Goal: Transaction & Acquisition: Book appointment/travel/reservation

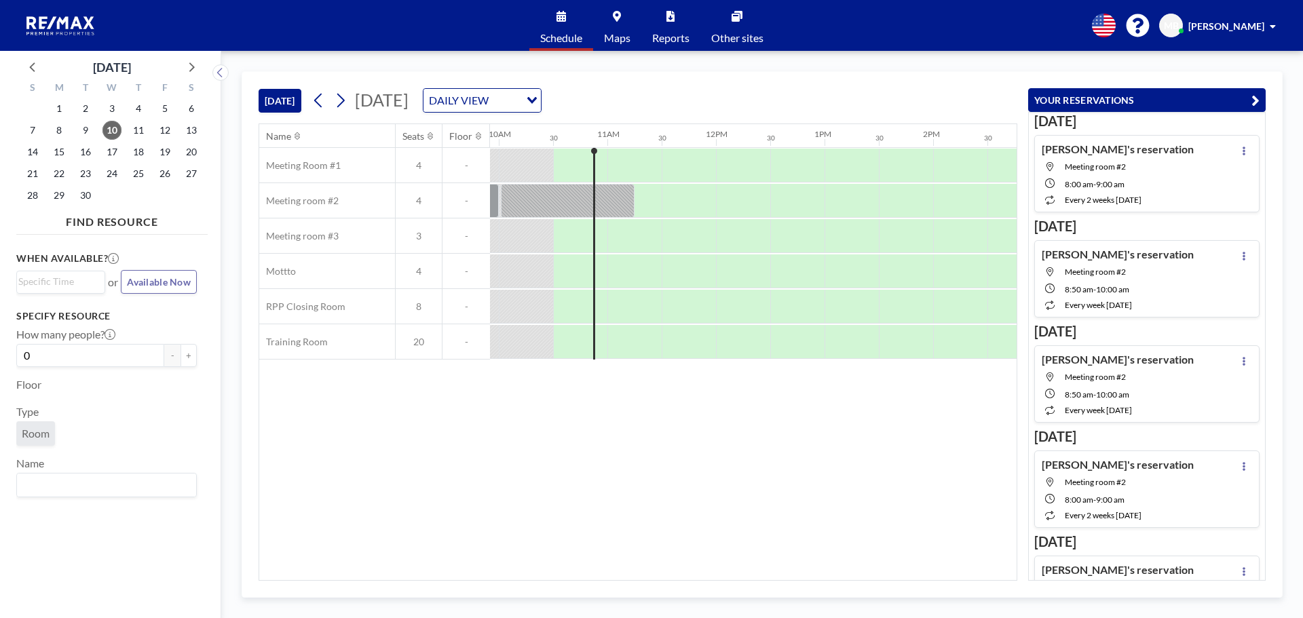
scroll to position [0, 1086]
click at [59, 156] on span "15" at bounding box center [59, 152] width 19 height 19
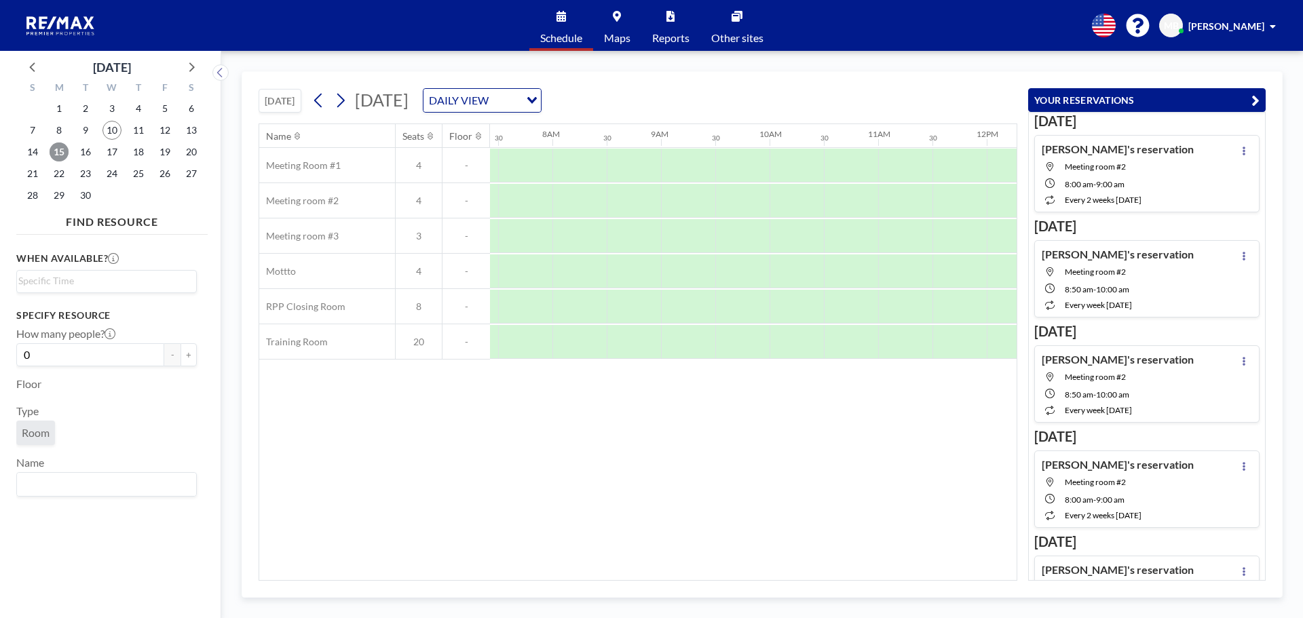
scroll to position [0, 814]
click at [347, 102] on icon at bounding box center [340, 100] width 13 height 20
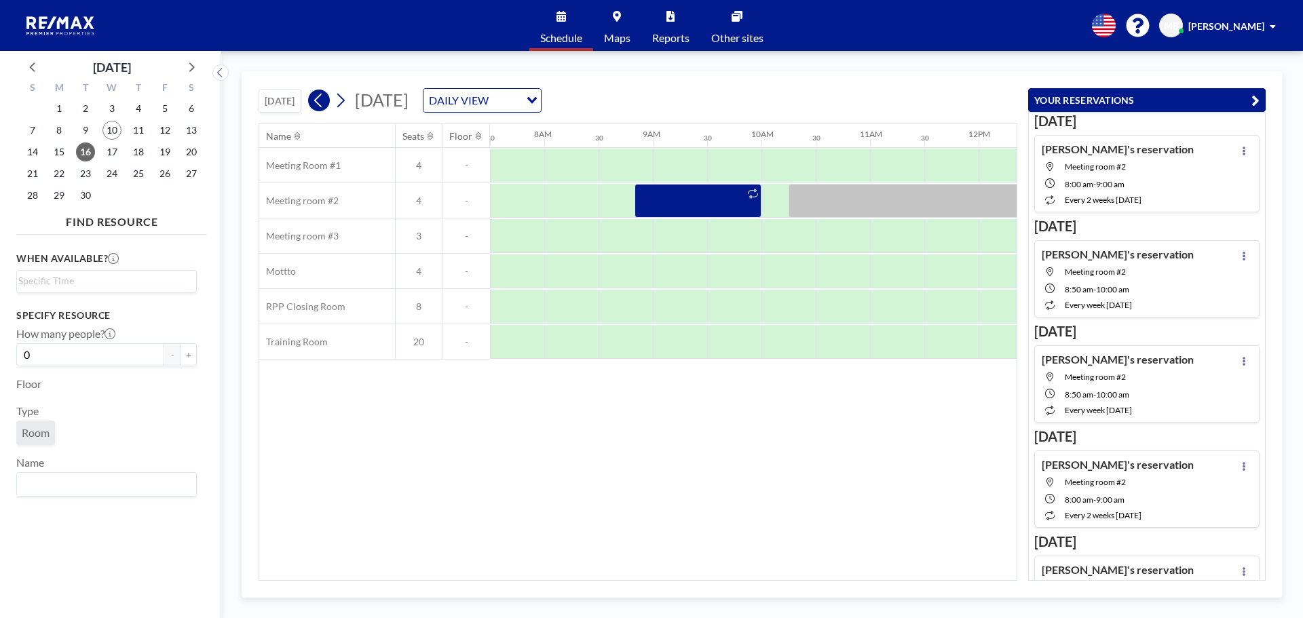
click at [320, 106] on icon at bounding box center [318, 100] width 13 height 20
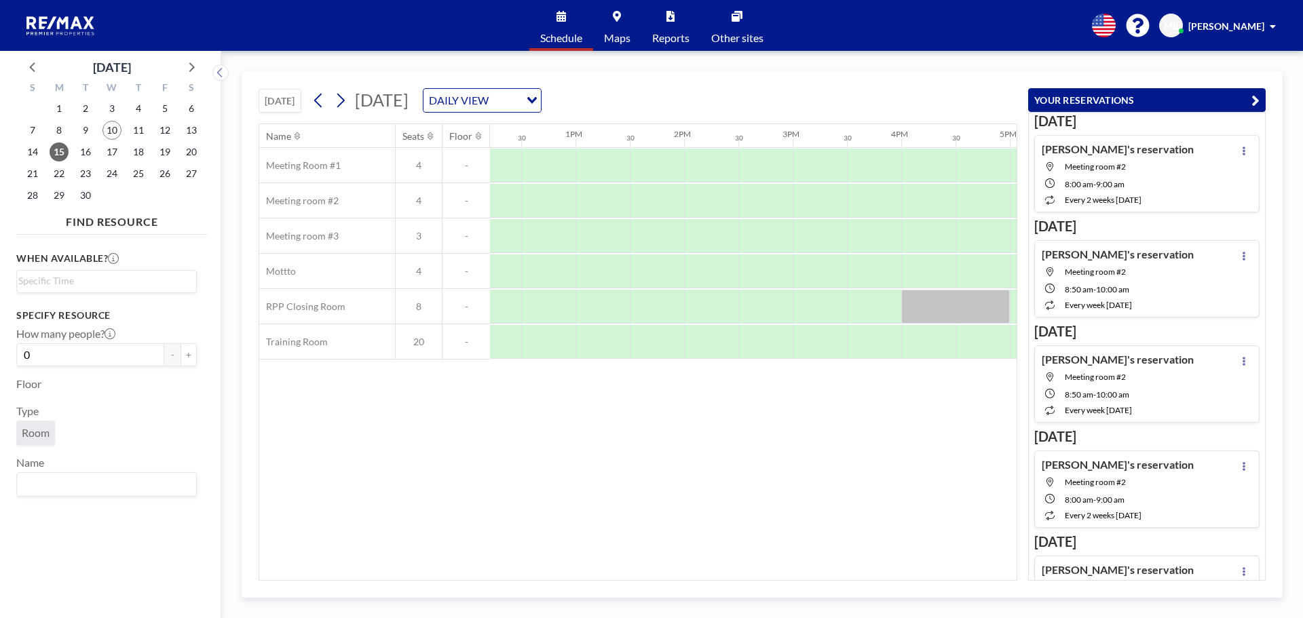
scroll to position [0, 1344]
click at [789, 338] on div at bounding box center [801, 342] width 54 height 34
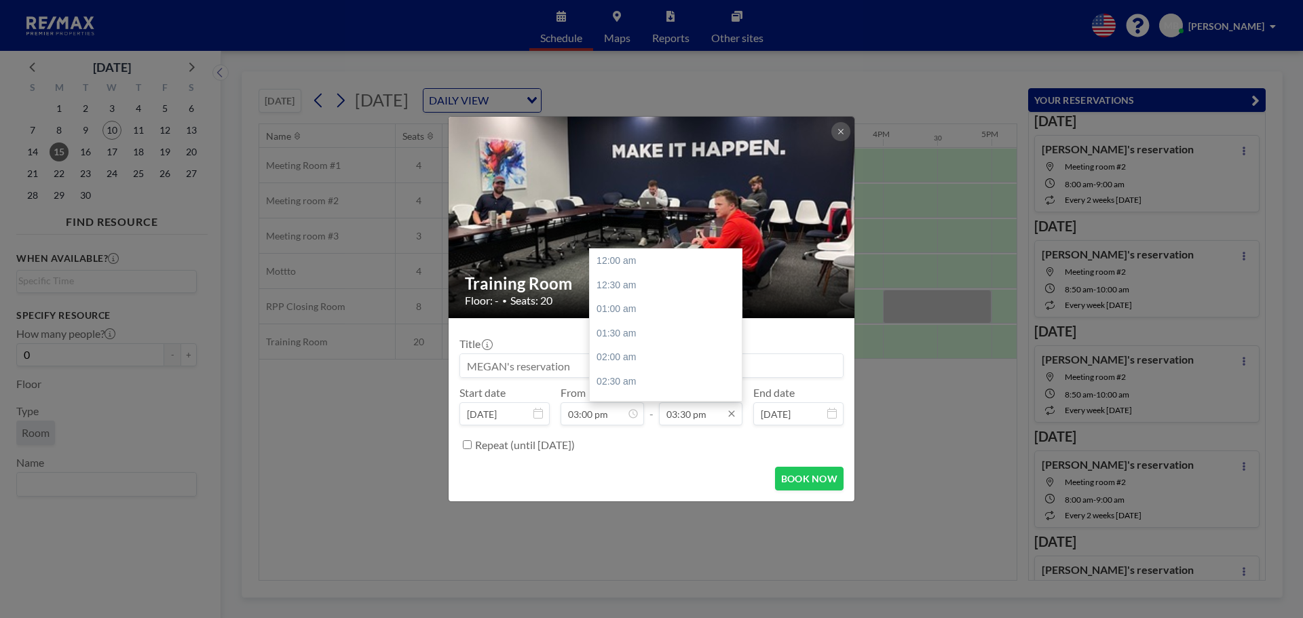
scroll to position [749, 0]
drag, startPoint x: 639, startPoint y: 341, endPoint x: 671, endPoint y: 386, distance: 55.5
click at [639, 341] on div "05:00 pm" at bounding box center [669, 334] width 159 height 24
type input "05:00 pm"
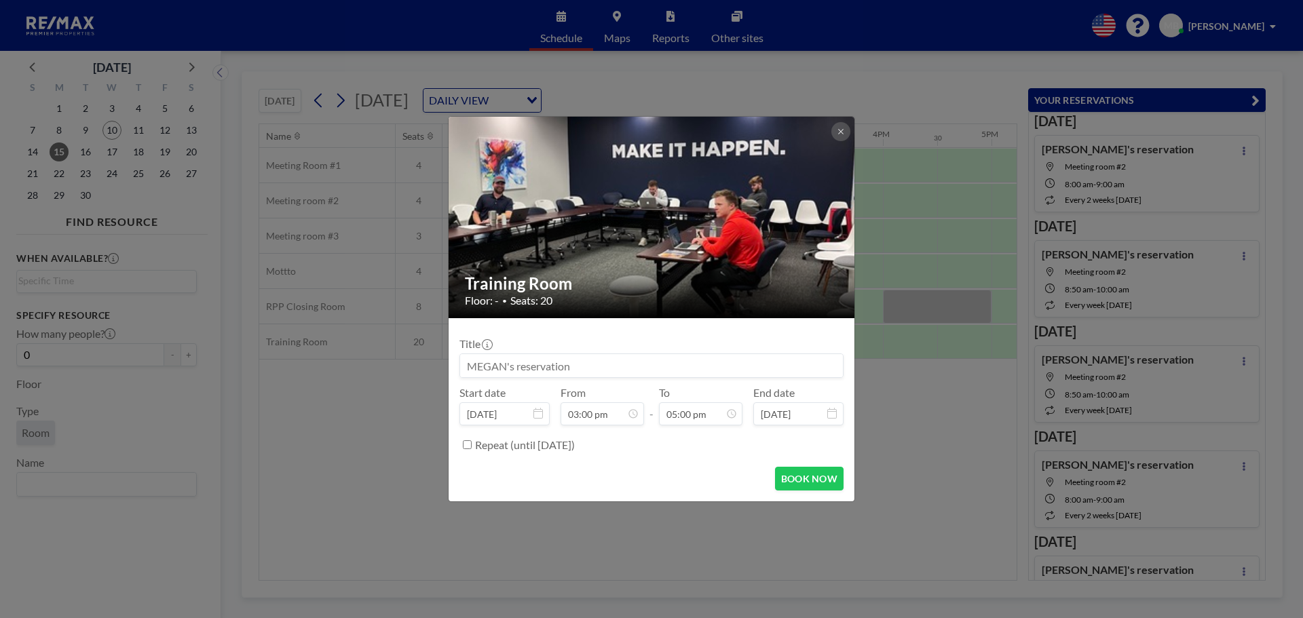
scroll to position [0, 0]
click at [799, 480] on button "BOOK NOW" at bounding box center [809, 479] width 69 height 24
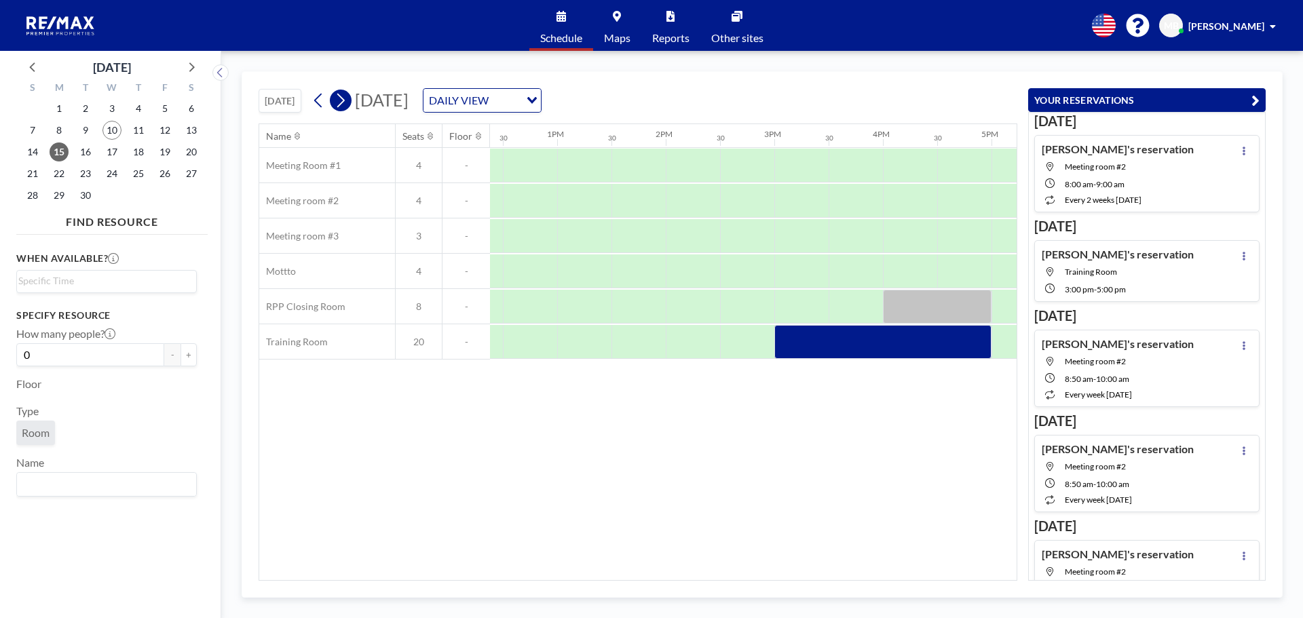
click at [344, 99] on icon at bounding box center [340, 100] width 13 height 20
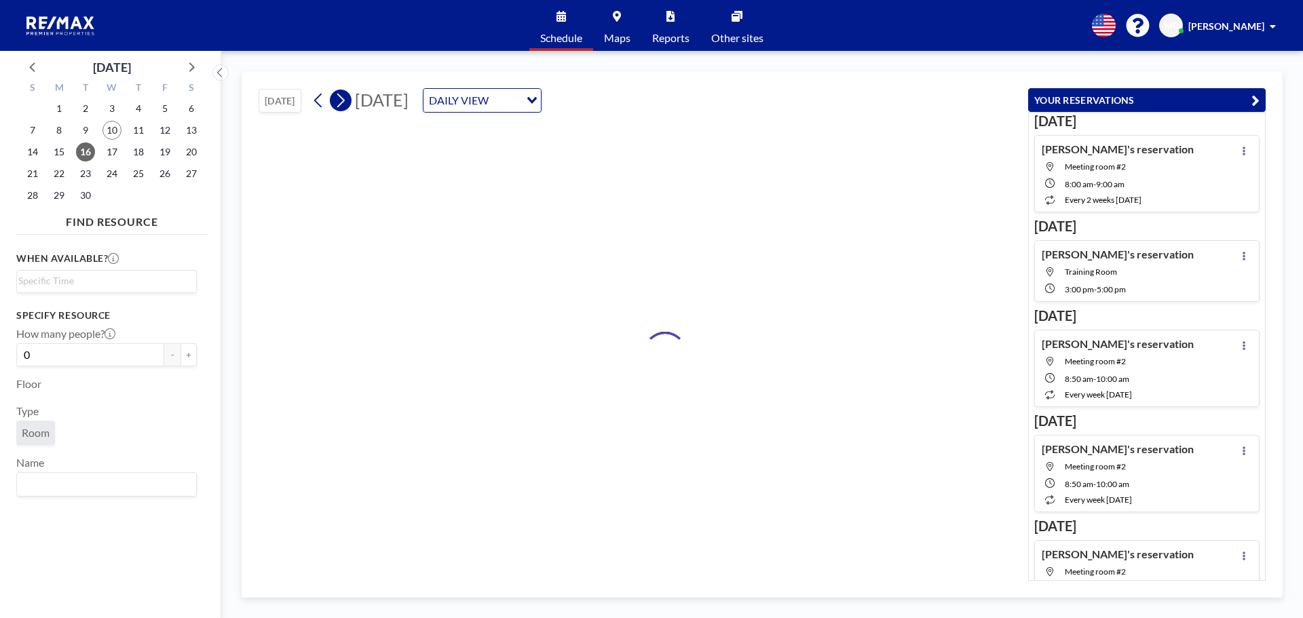
click at [344, 99] on icon at bounding box center [340, 100] width 13 height 20
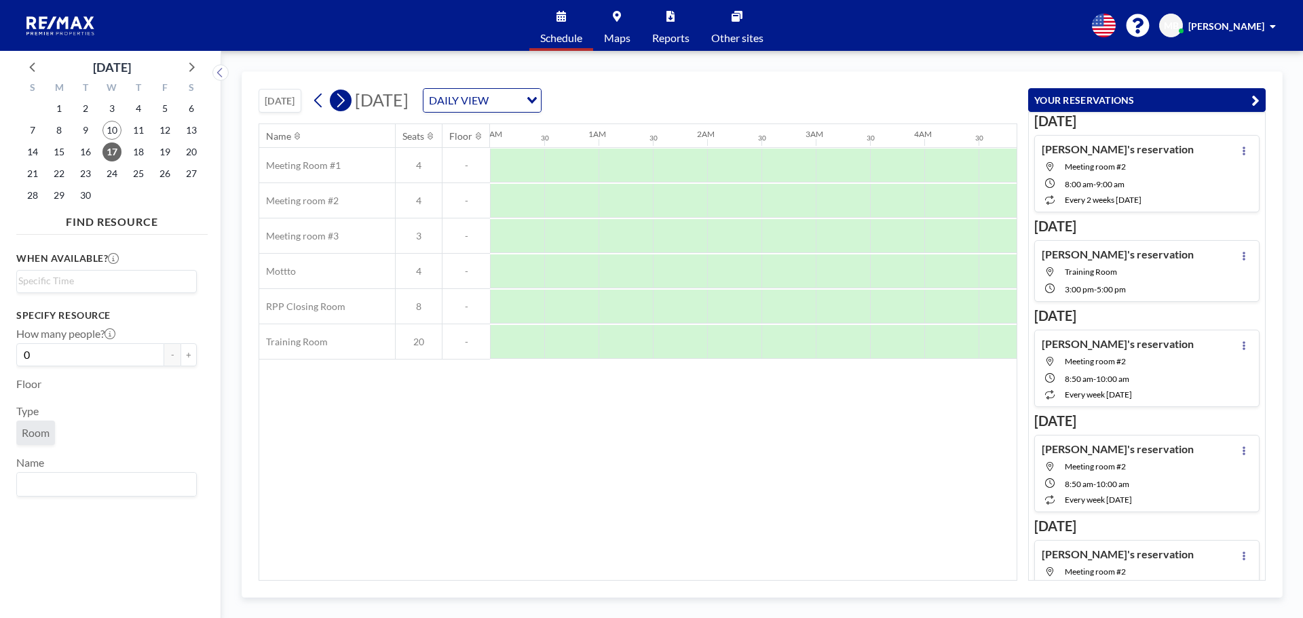
scroll to position [0, 764]
click at [344, 99] on icon at bounding box center [340, 100] width 13 height 20
click at [755, 309] on div at bounding box center [734, 307] width 54 height 34
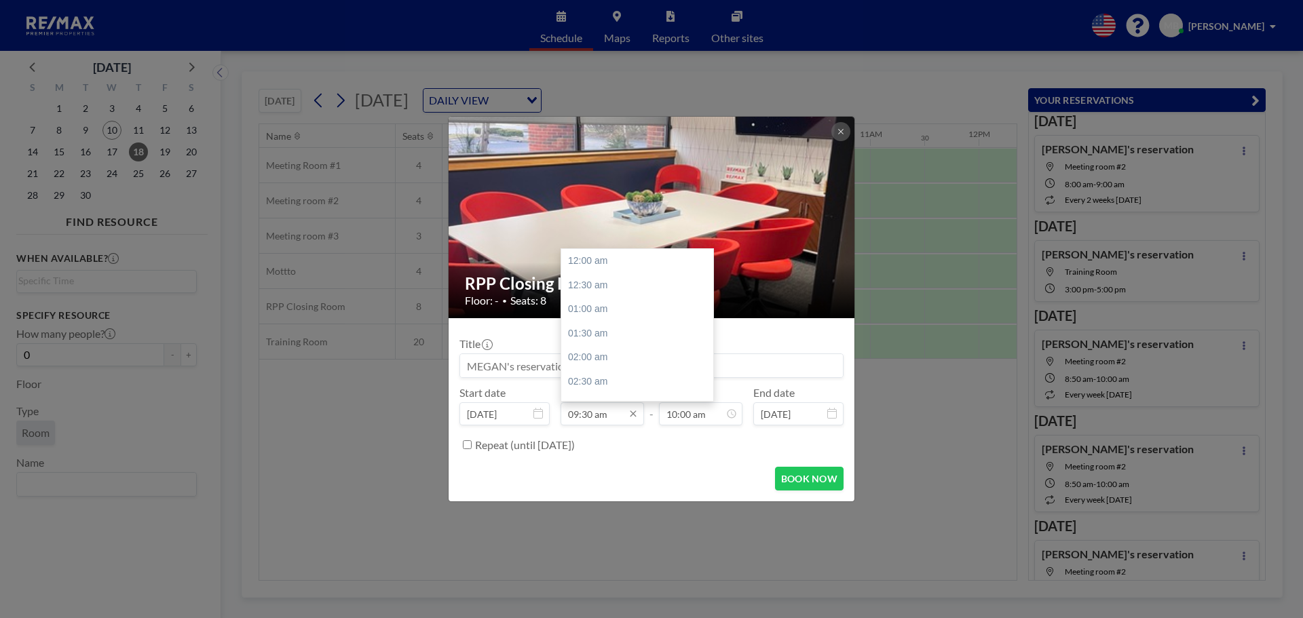
click at [612, 422] on input "09:30 am" at bounding box center [602, 413] width 83 height 23
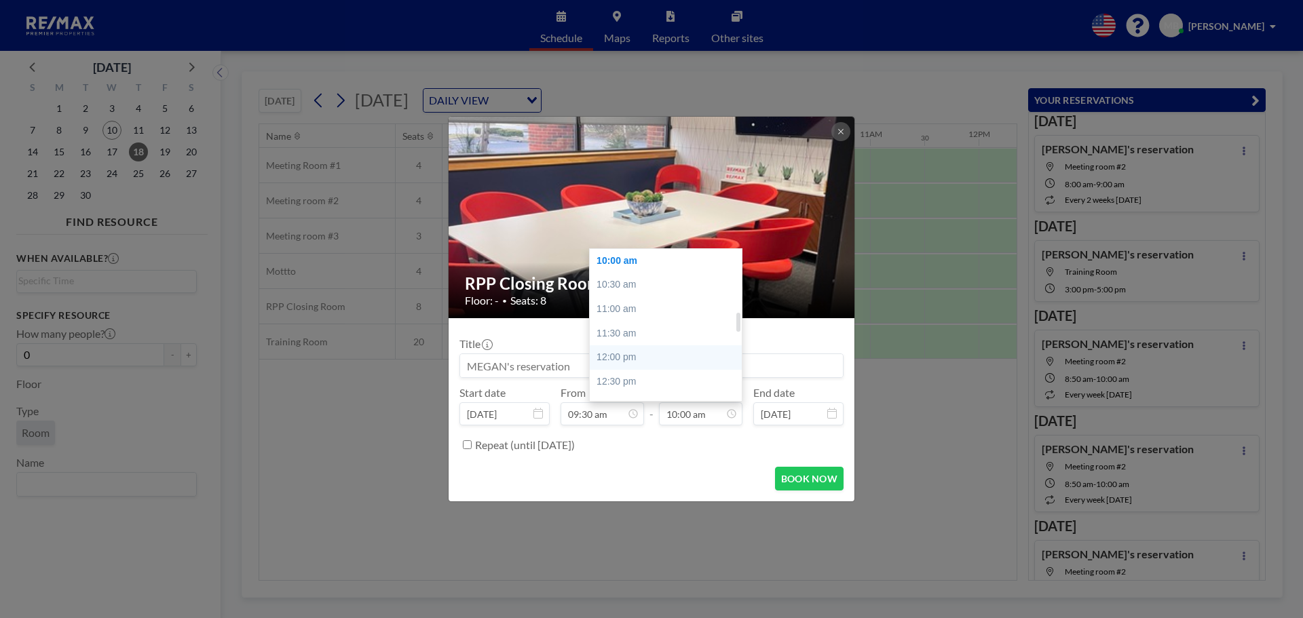
click at [634, 355] on div "12:00 pm" at bounding box center [669, 357] width 159 height 24
type input "12:00 pm"
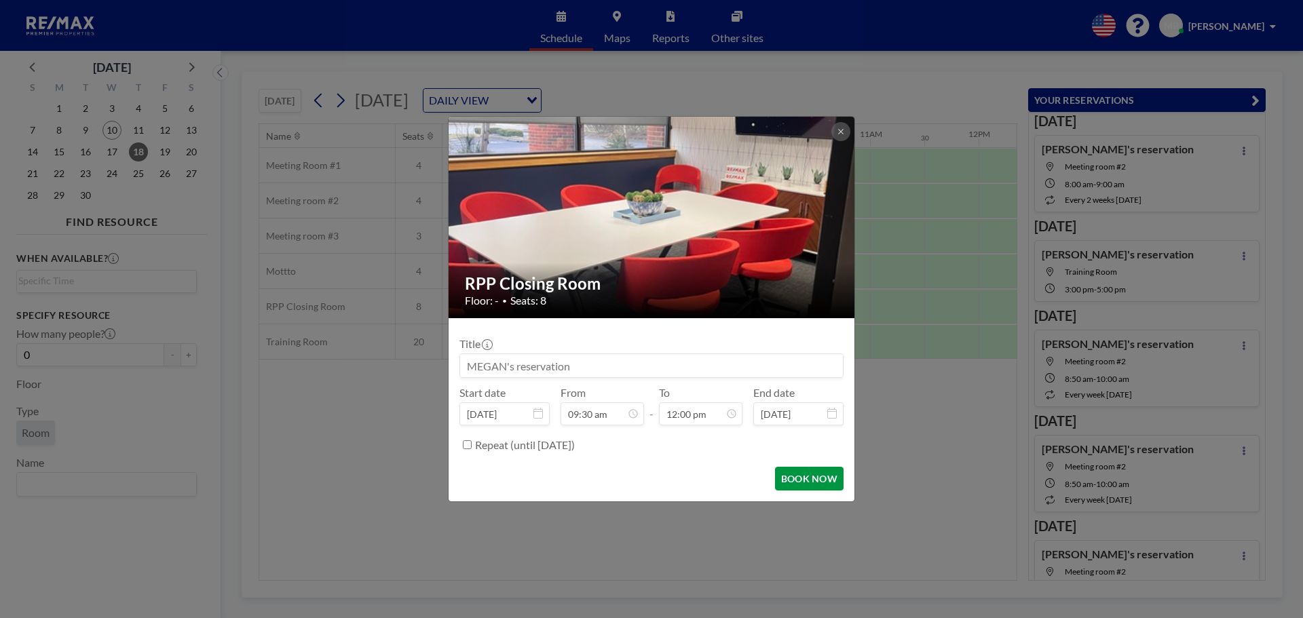
click at [814, 478] on button "BOOK NOW" at bounding box center [809, 479] width 69 height 24
